Goal: Transaction & Acquisition: Obtain resource

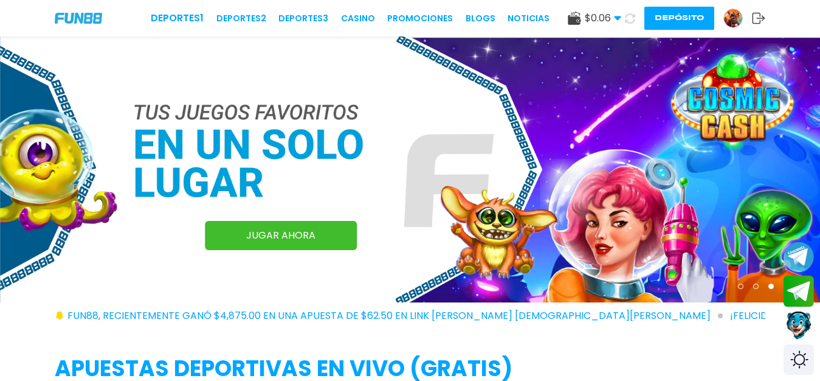
click at [734, 16] on img at bounding box center [733, 18] width 18 height 18
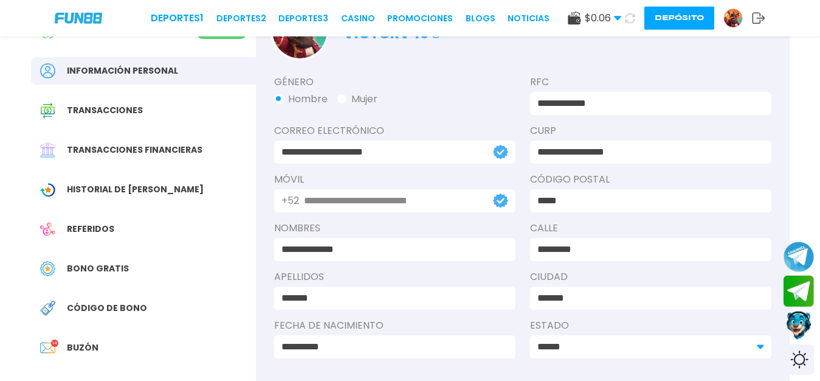
scroll to position [84, 0]
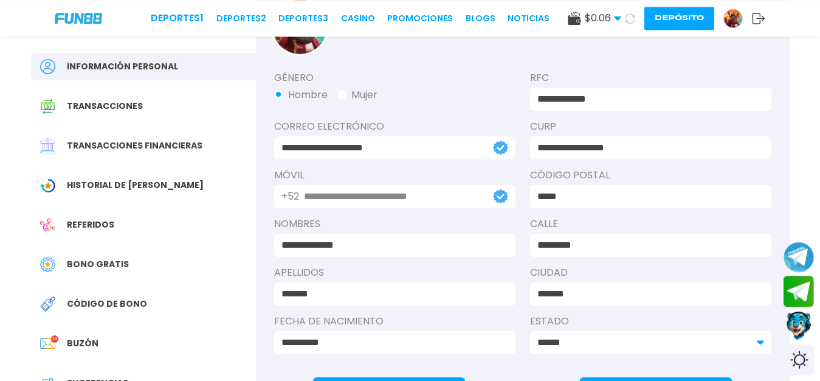
click at [110, 270] on span "Bono Gratis" at bounding box center [98, 264] width 62 height 13
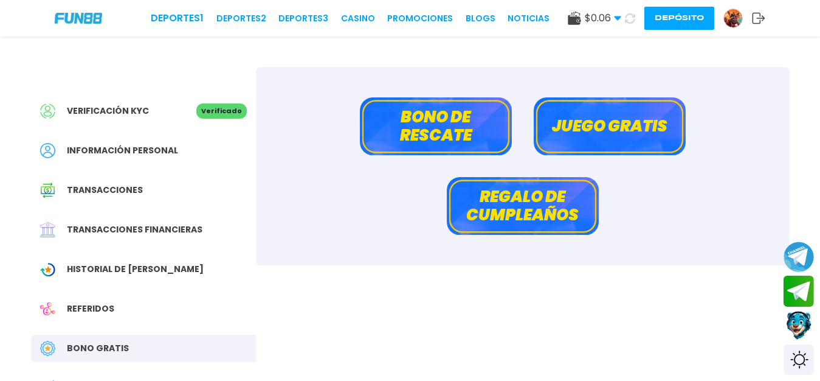
click at [413, 104] on button "Bono de rescate" at bounding box center [436, 126] width 152 height 58
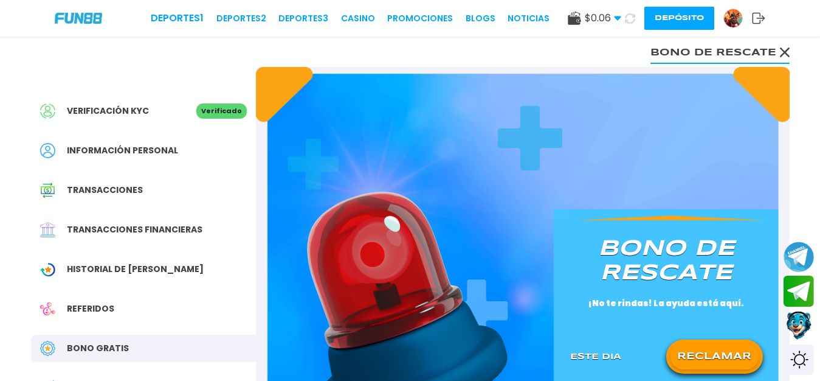
click at [722, 363] on button "RECLAMAR" at bounding box center [715, 356] width 88 height 26
